Goal: Transaction & Acquisition: Download file/media

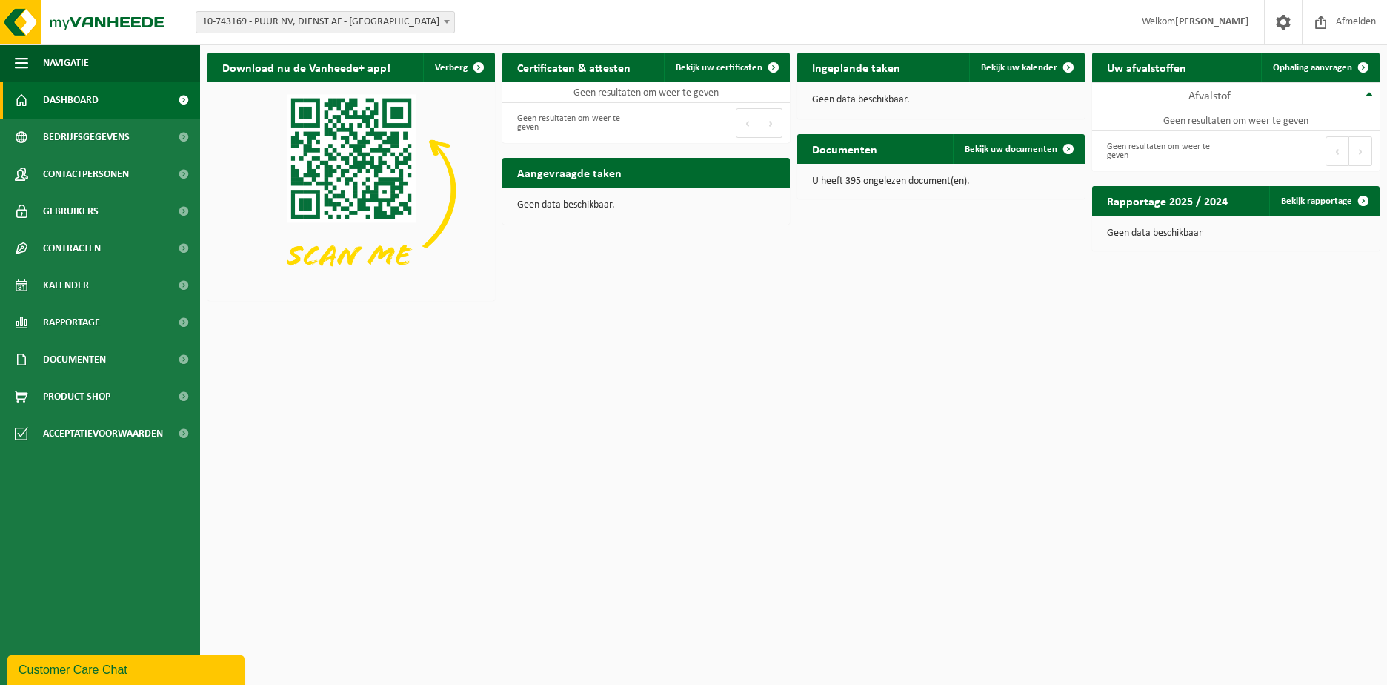
click at [431, 21] on span "10-743169 - PUUR NV, DIENST AF - [GEOGRAPHIC_DATA]" at bounding box center [325, 22] width 258 height 21
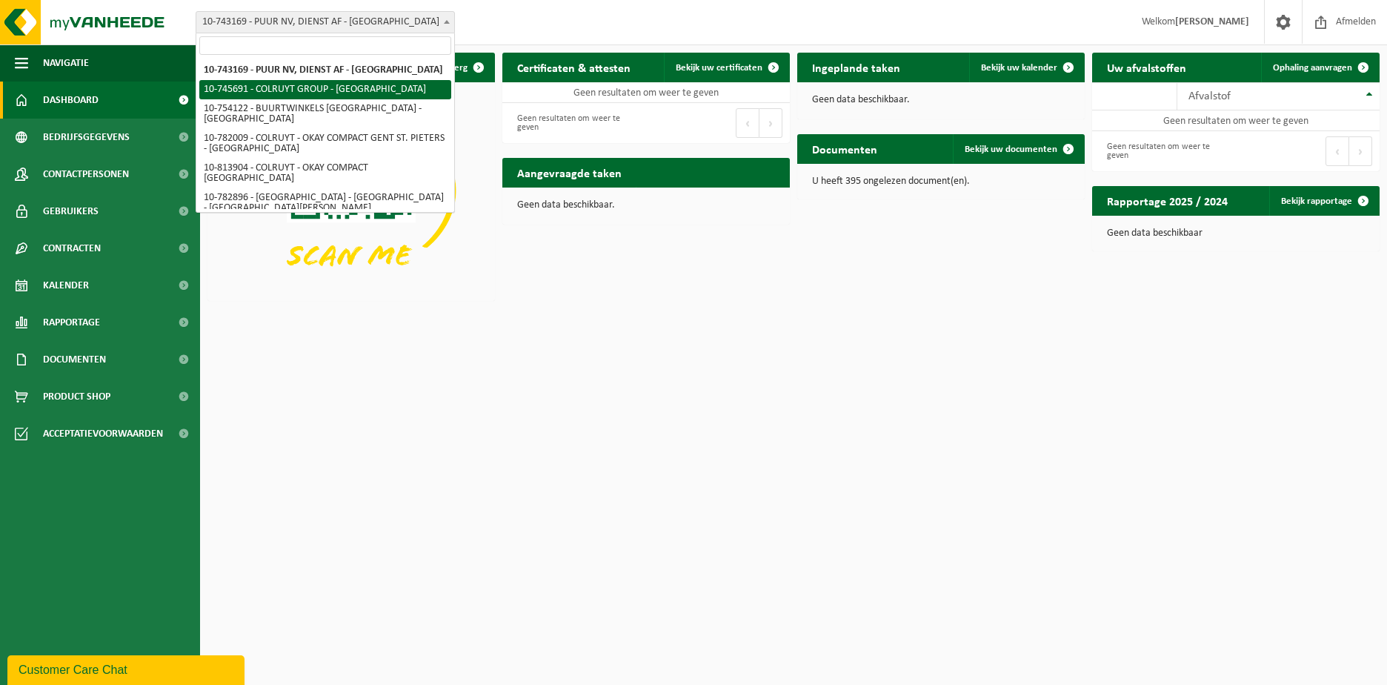
select select "5475"
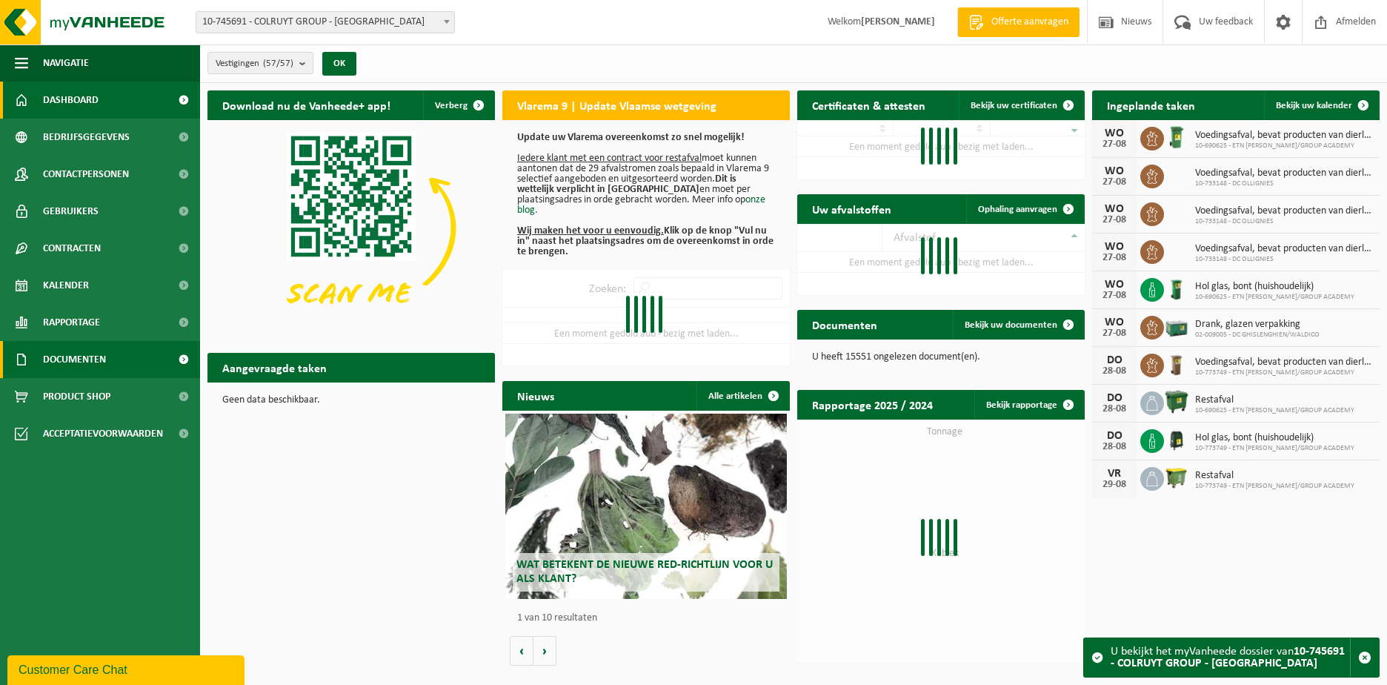
click at [91, 357] on span "Documenten" at bounding box center [74, 359] width 63 height 37
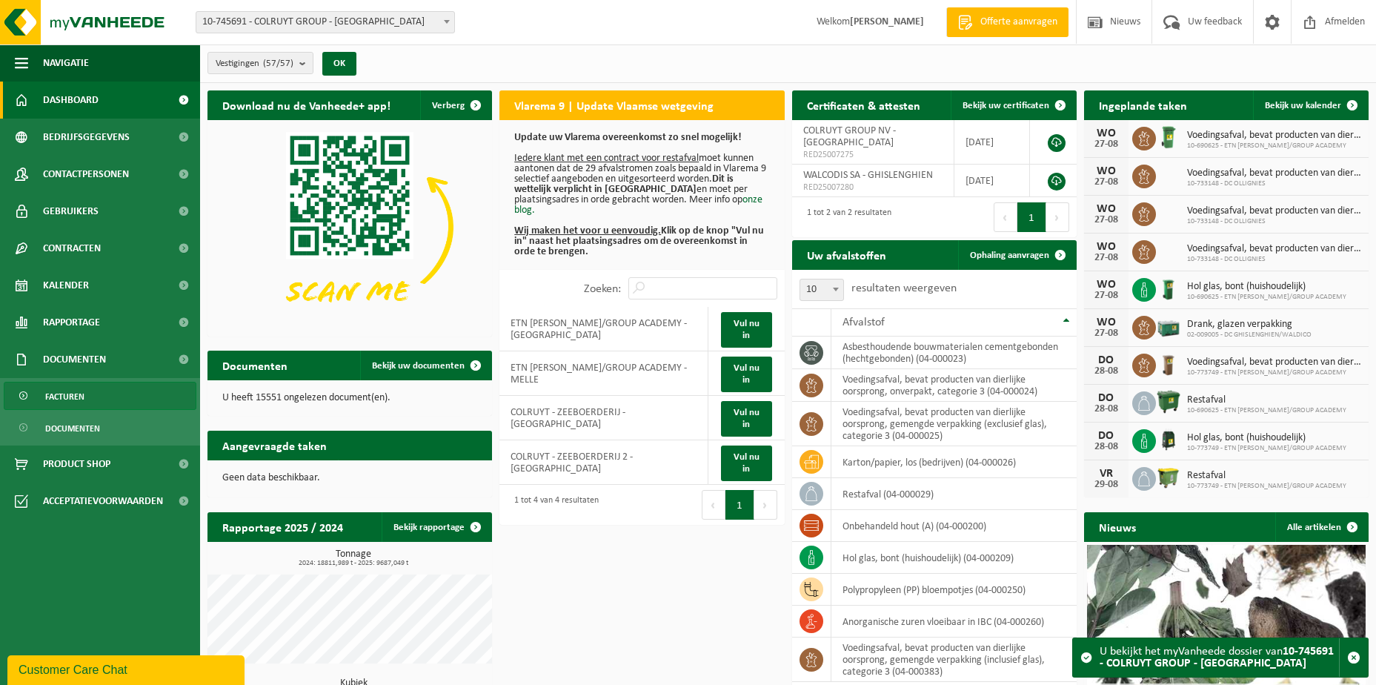
click at [79, 393] on span "Facturen" at bounding box center [64, 396] width 39 height 28
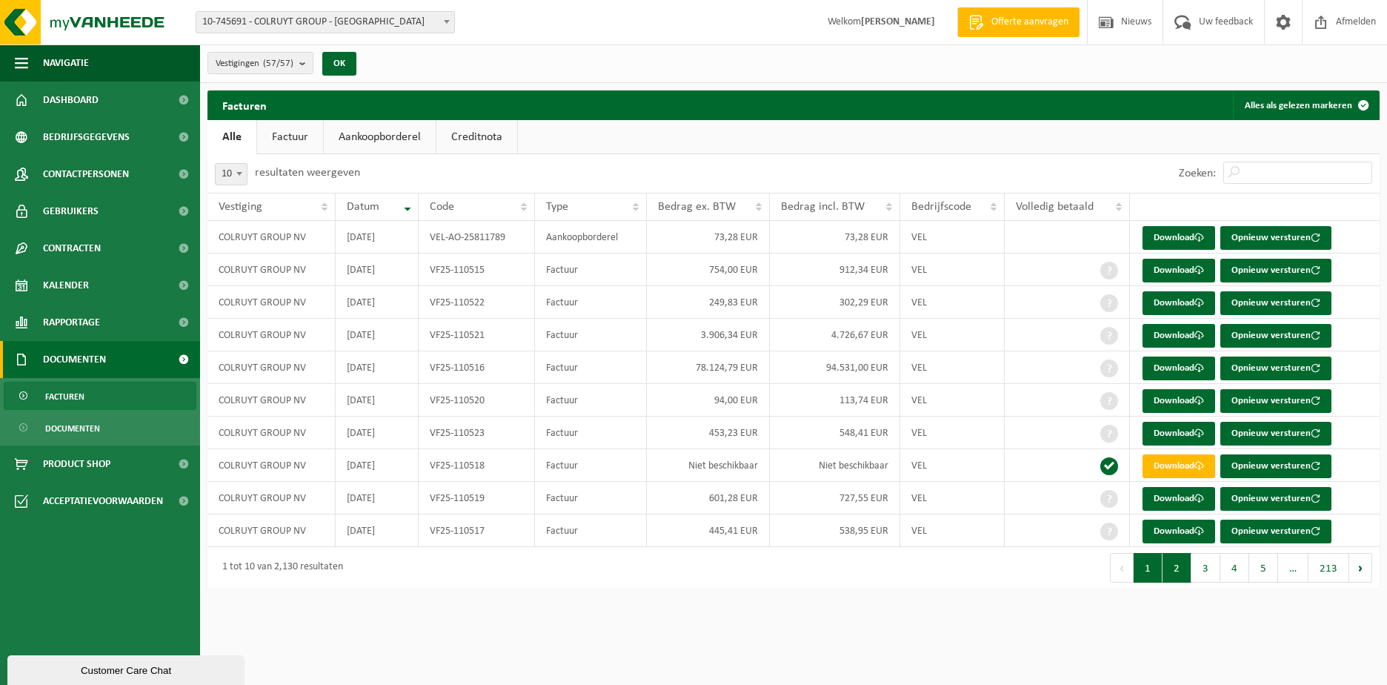
click at [1171, 566] on button "2" at bounding box center [1177, 568] width 29 height 30
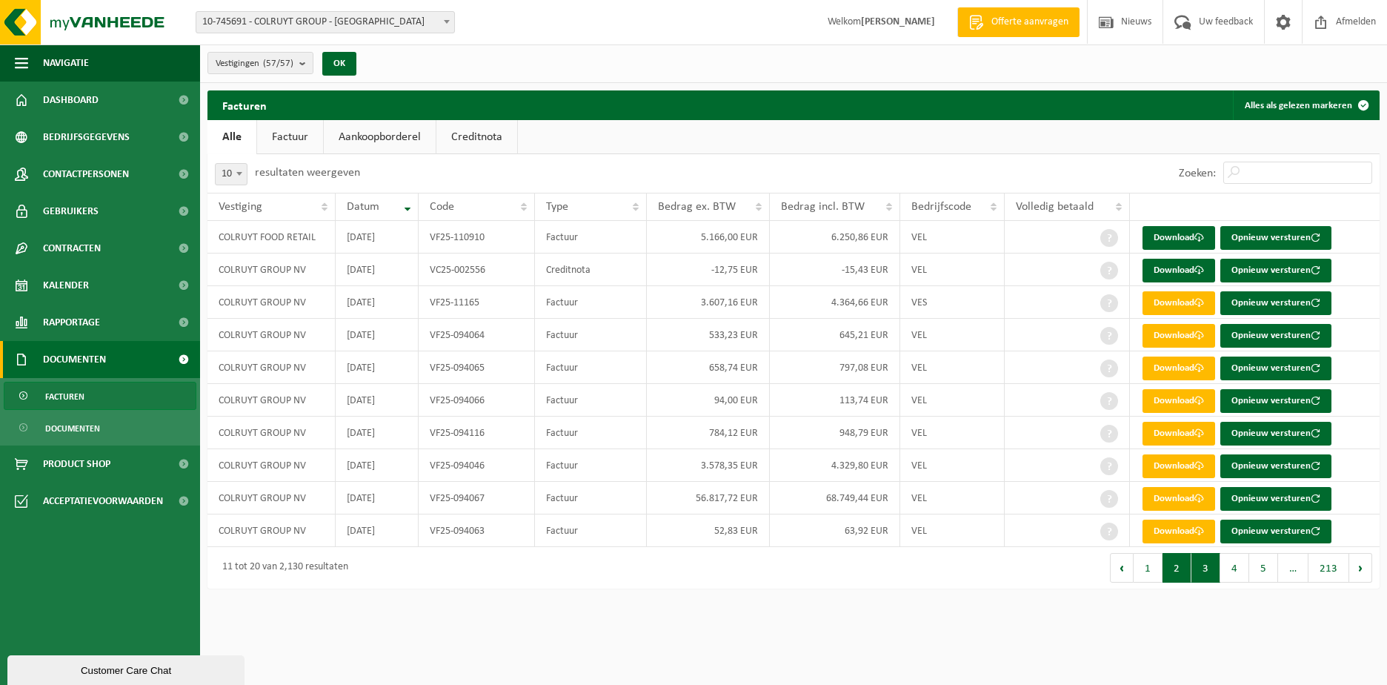
click at [1203, 566] on button "3" at bounding box center [1206, 568] width 29 height 30
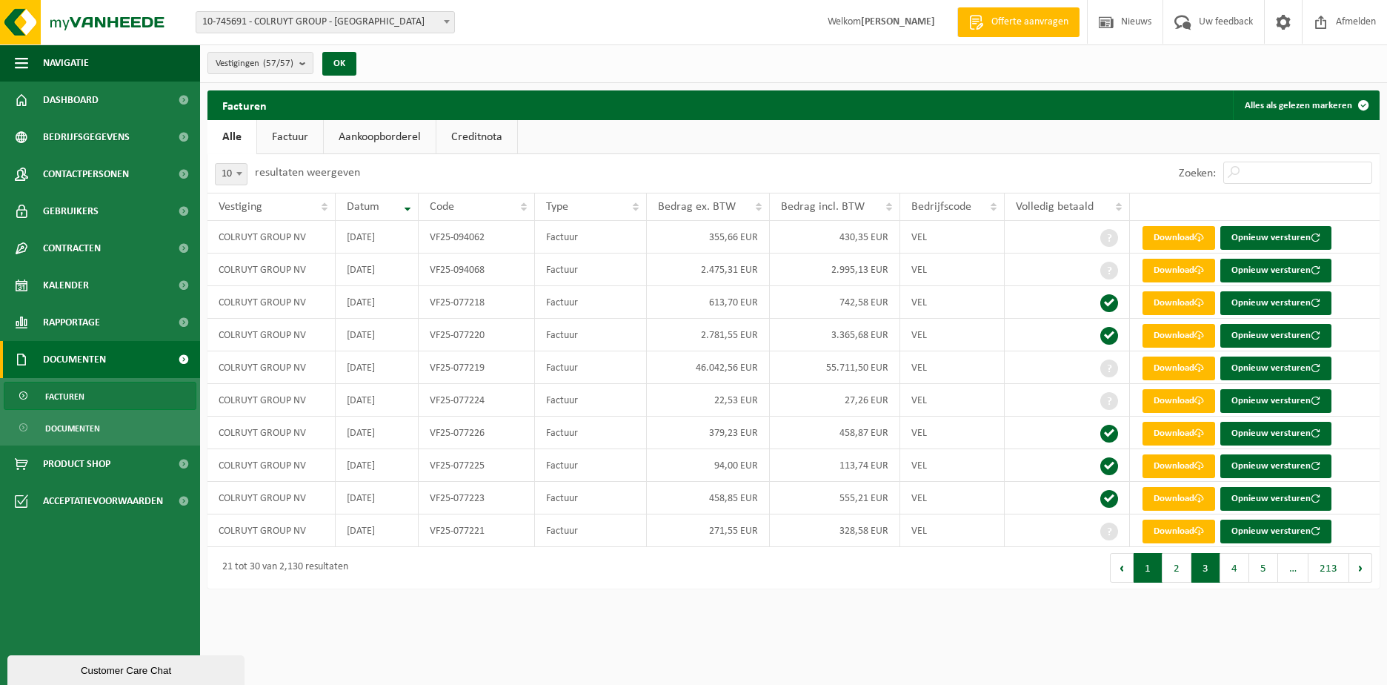
click at [1159, 566] on button "1" at bounding box center [1148, 568] width 29 height 30
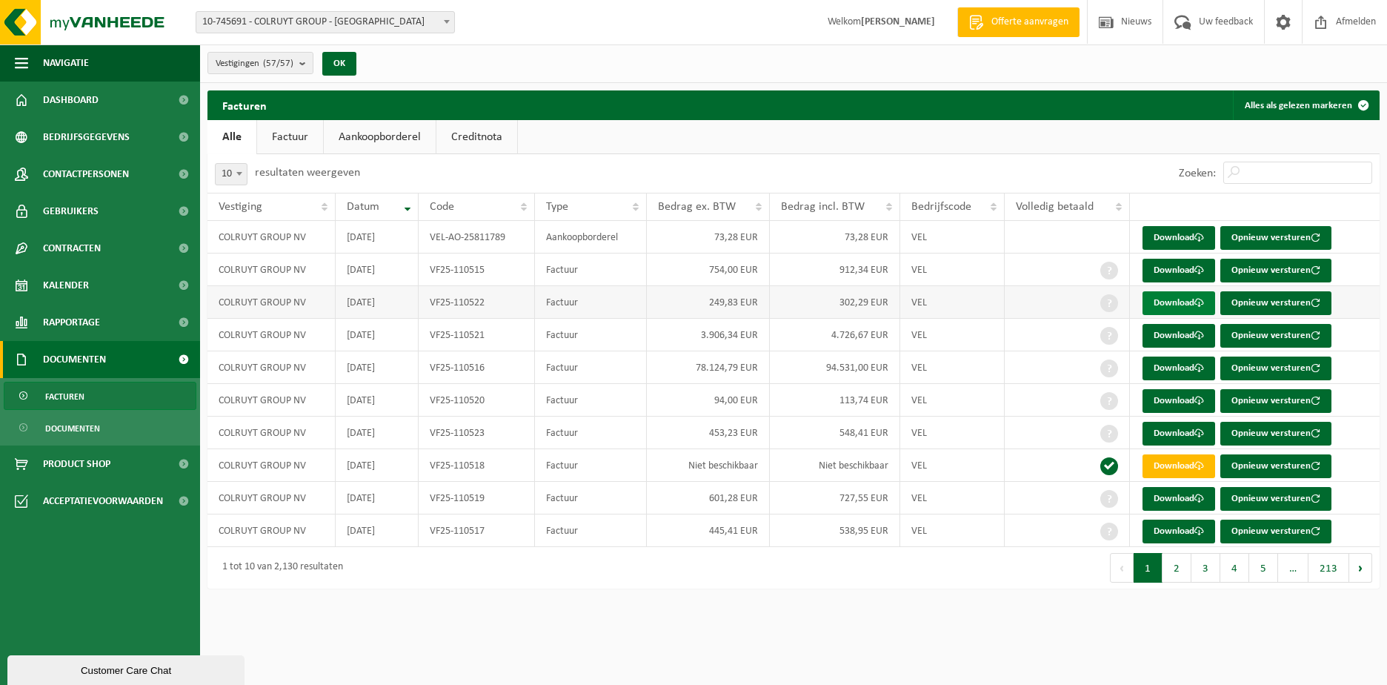
click at [1161, 300] on link "Download" at bounding box center [1179, 303] width 73 height 24
click at [1180, 269] on link "Download" at bounding box center [1179, 271] width 73 height 24
click at [1184, 399] on link "Download" at bounding box center [1179, 401] width 73 height 24
click at [1165, 367] on link "Download" at bounding box center [1179, 368] width 73 height 24
click at [1177, 525] on link "Download" at bounding box center [1179, 531] width 73 height 24
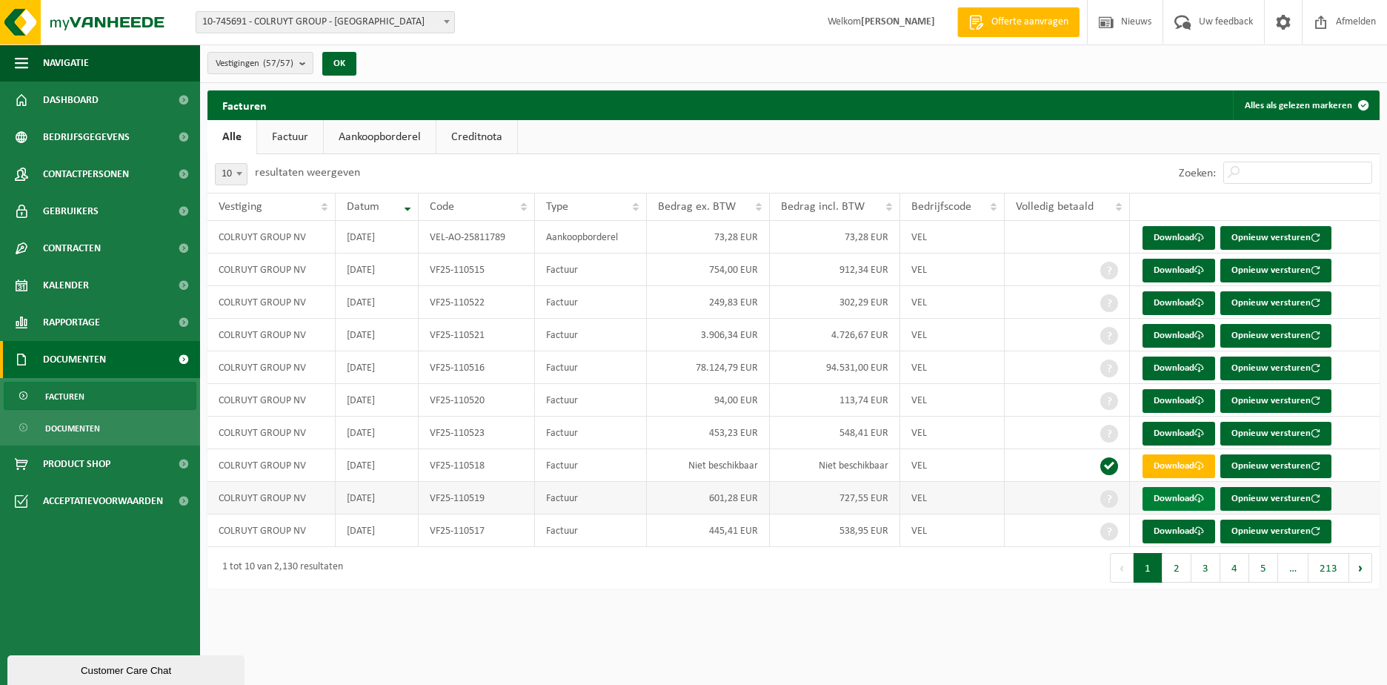
click at [1180, 497] on link "Download" at bounding box center [1179, 499] width 73 height 24
